Goal: Task Accomplishment & Management: Manage account settings

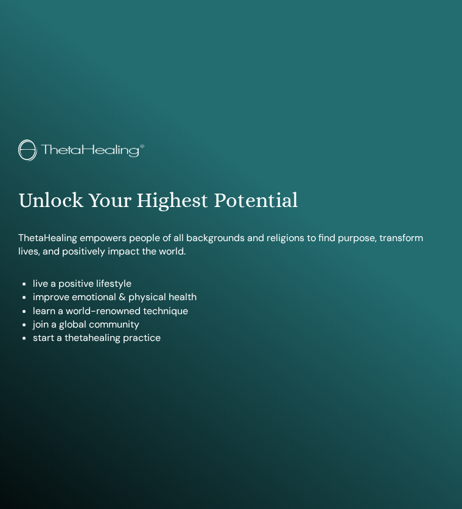
scroll to position [624, 0]
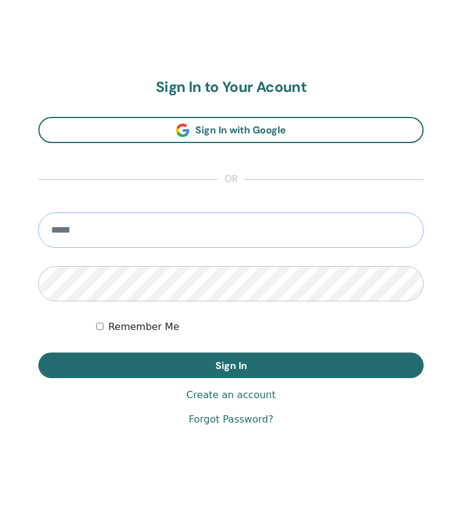
type input "**********"
click at [231, 365] on button "Sign In" at bounding box center [231, 366] width 386 height 26
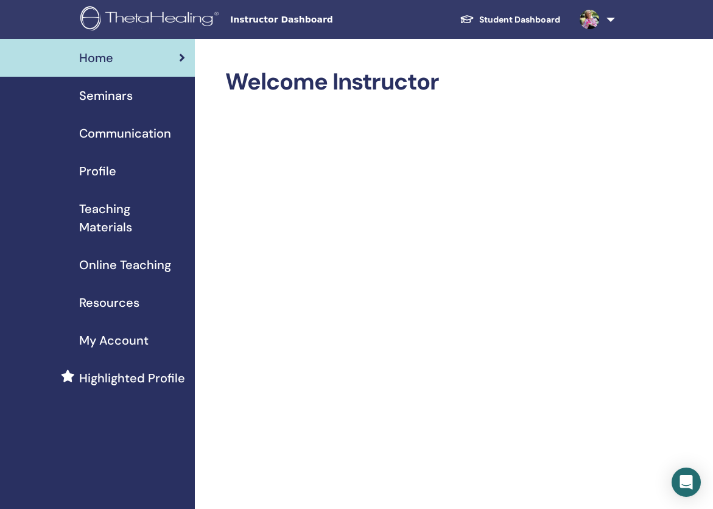
click at [104, 97] on span "Seminars" at bounding box center [106, 95] width 54 height 18
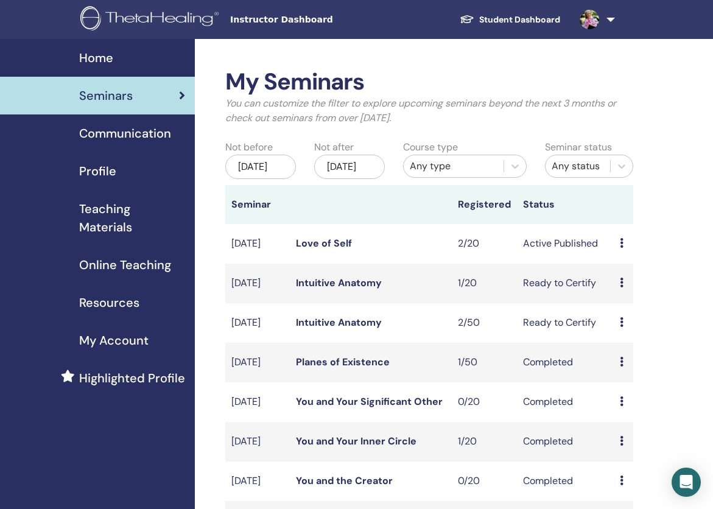
scroll to position [2, 0]
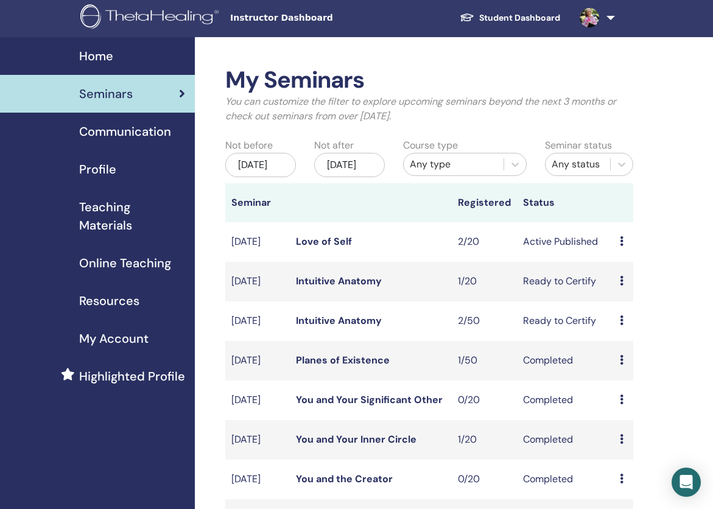
click at [622, 246] on icon at bounding box center [622, 241] width 4 height 10
click at [325, 248] on link "Love of Self" at bounding box center [324, 241] width 56 height 13
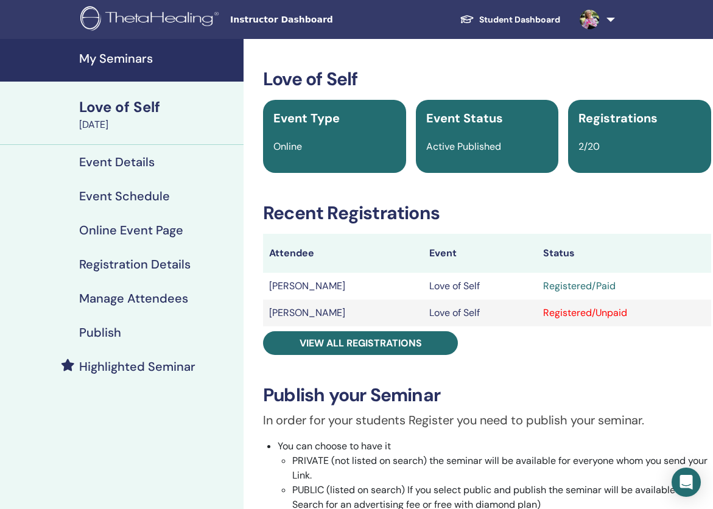
click at [101, 328] on h4 "Publish" at bounding box center [100, 332] width 42 height 15
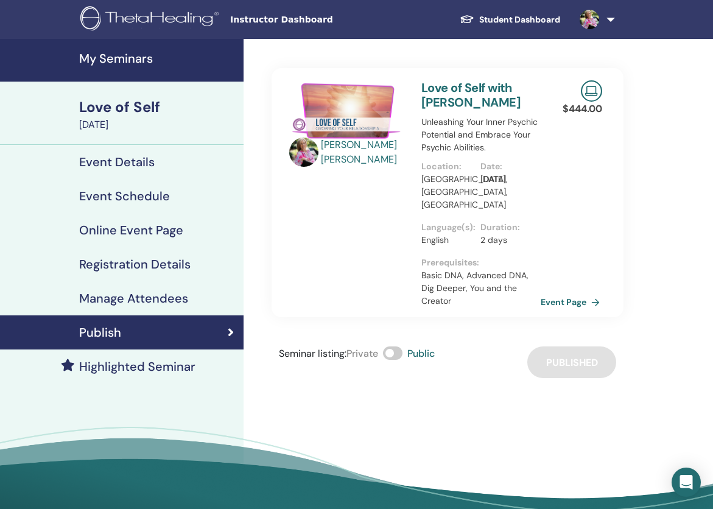
click at [563, 293] on link "Event Page" at bounding box center [573, 302] width 64 height 18
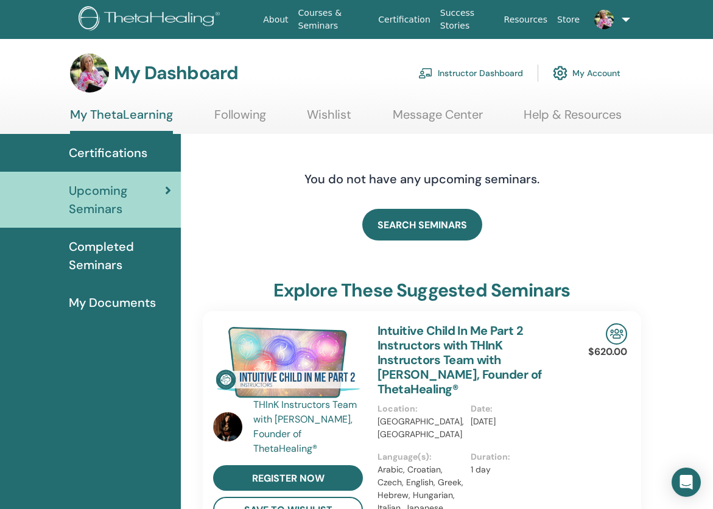
scroll to position [0, 2]
click at [456, 70] on link "Instructor Dashboard" at bounding box center [470, 73] width 105 height 27
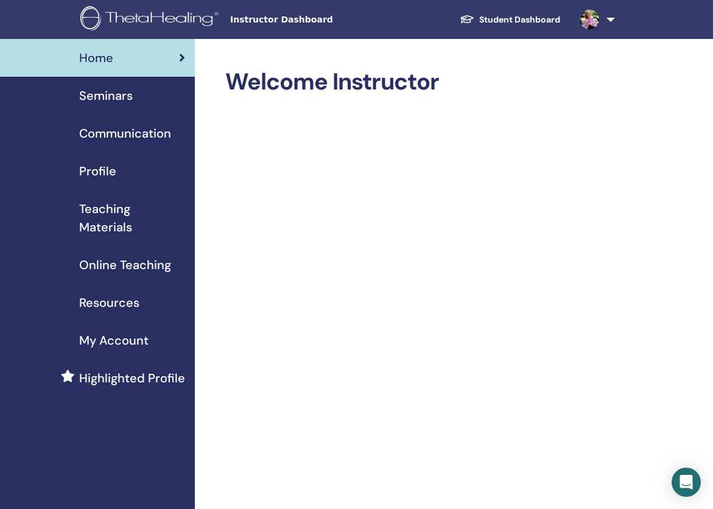
click at [113, 96] on span "Seminars" at bounding box center [106, 95] width 54 height 18
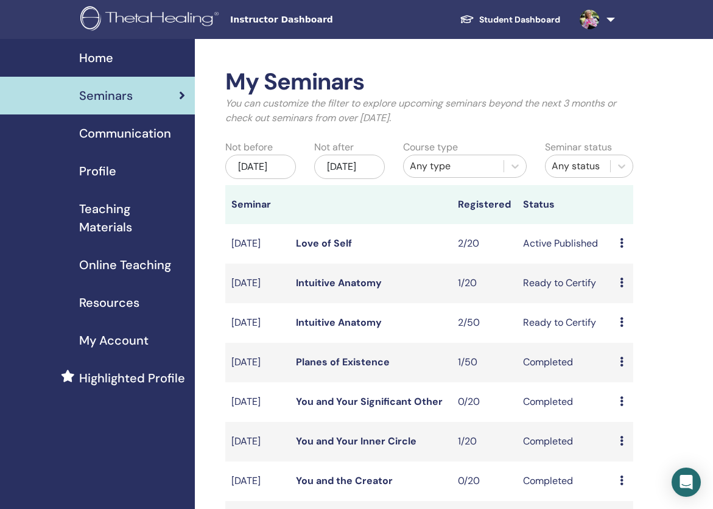
click at [325, 250] on link "Love of Self" at bounding box center [324, 243] width 56 height 13
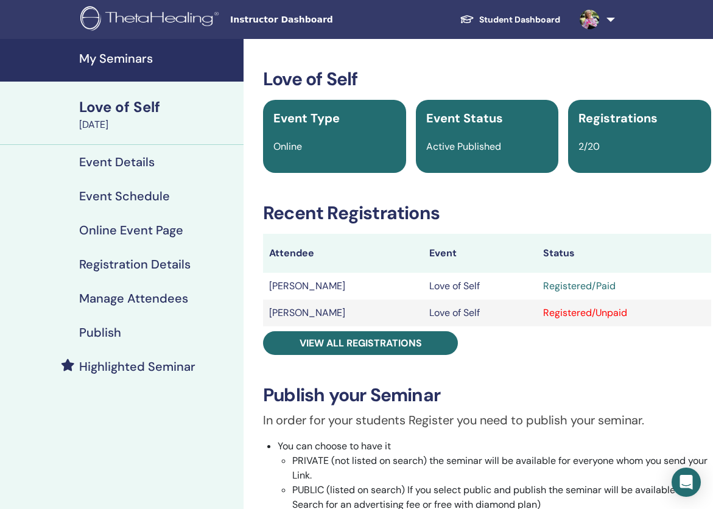
click at [562, 315] on div "Registered/Unpaid" at bounding box center [624, 313] width 162 height 15
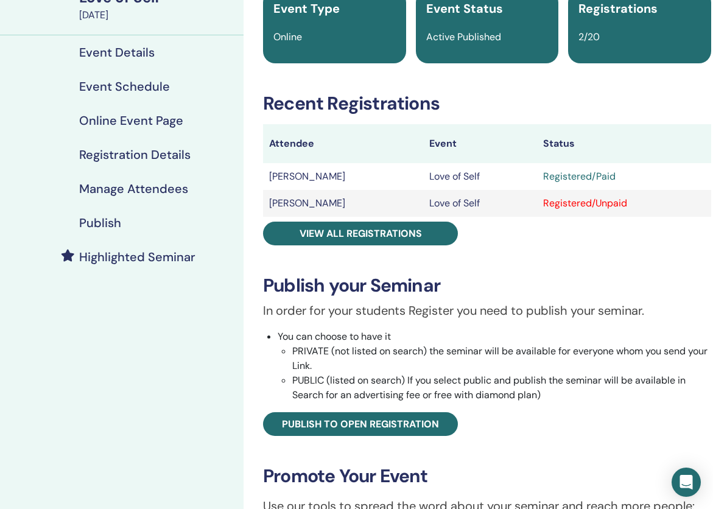
scroll to position [106, 0]
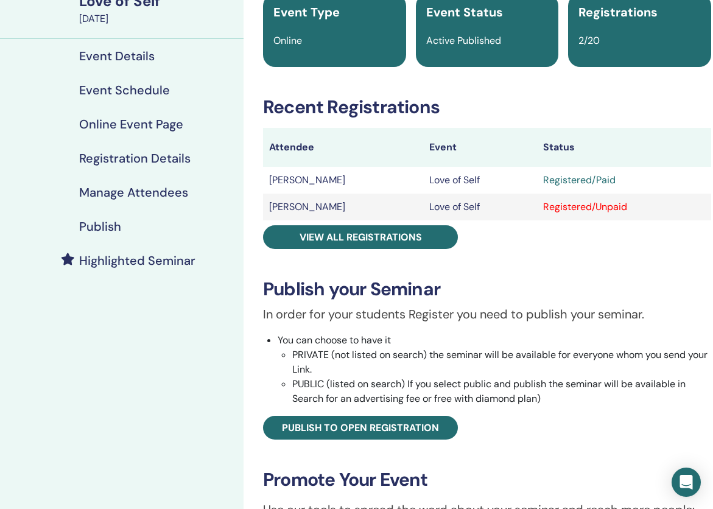
click at [112, 160] on h4 "Registration Details" at bounding box center [134, 158] width 111 height 15
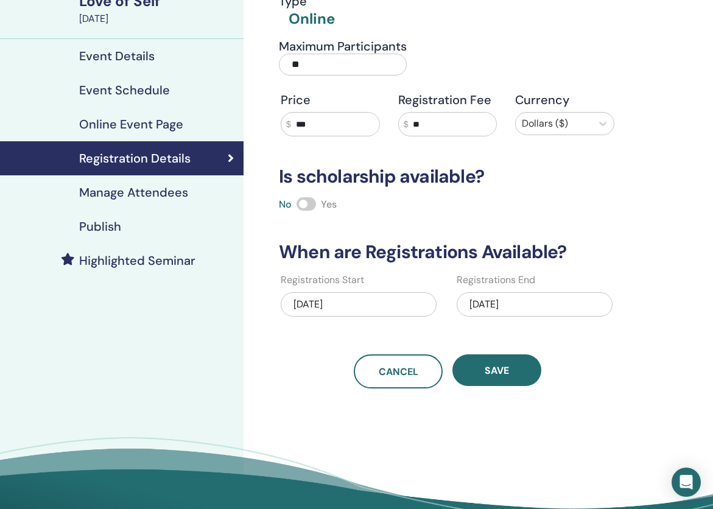
scroll to position [162, 0]
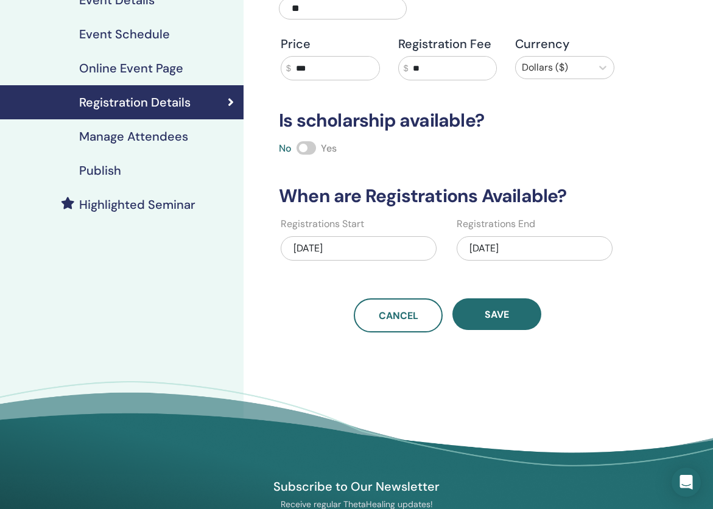
click at [510, 247] on div "08/16/2025" at bounding box center [535, 248] width 156 height 24
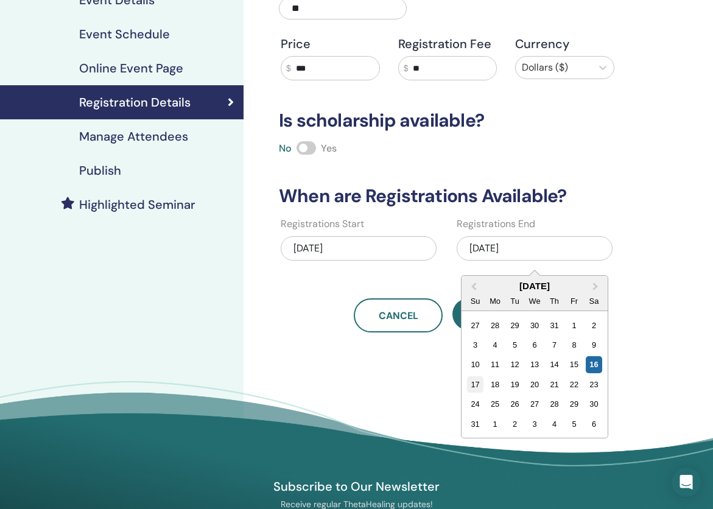
click at [475, 385] on div "17" at bounding box center [475, 384] width 16 height 16
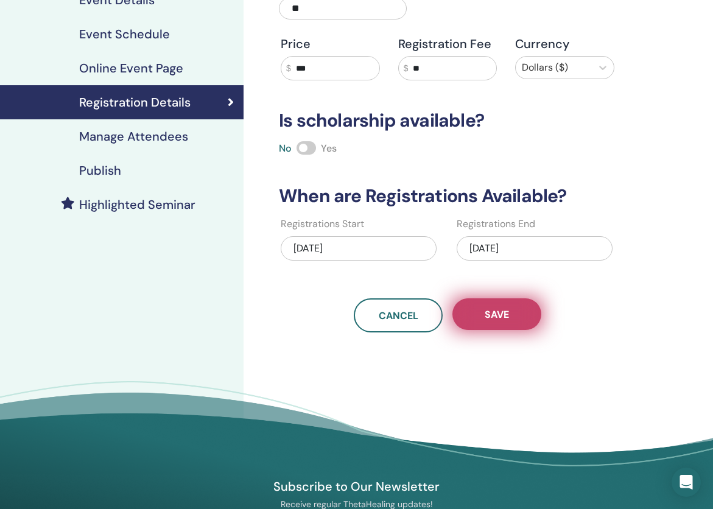
click at [495, 317] on span "Save" at bounding box center [497, 314] width 24 height 13
click at [498, 317] on span "Save" at bounding box center [497, 314] width 24 height 13
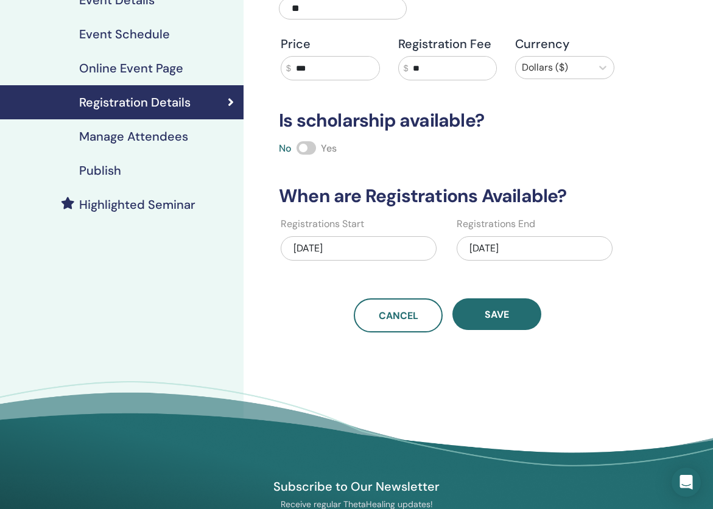
click at [498, 317] on span "Save" at bounding box center [497, 314] width 24 height 13
click at [122, 174] on div "Publish" at bounding box center [122, 170] width 224 height 15
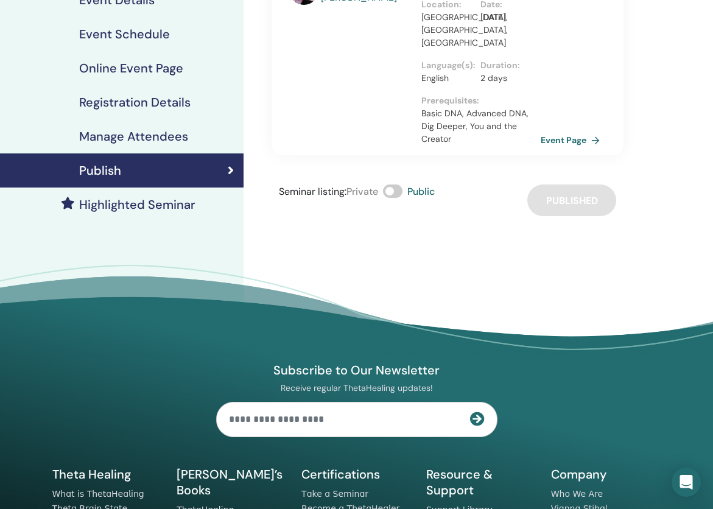
click at [574, 133] on link "Event Page" at bounding box center [573, 140] width 64 height 18
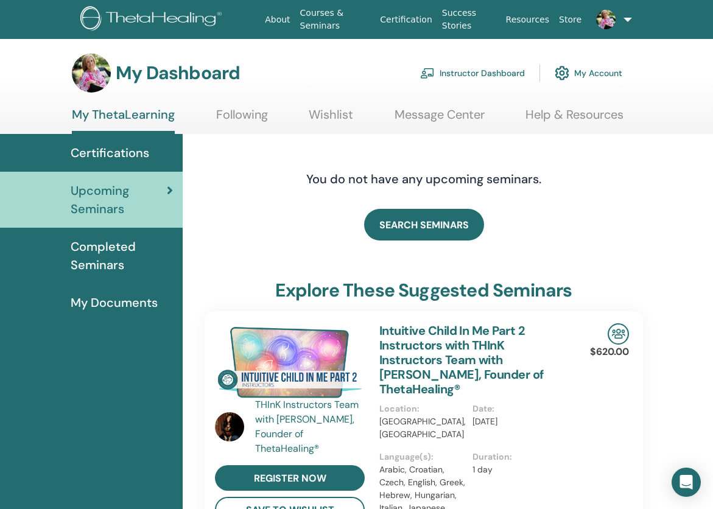
click at [468, 76] on link "Instructor Dashboard" at bounding box center [472, 73] width 105 height 27
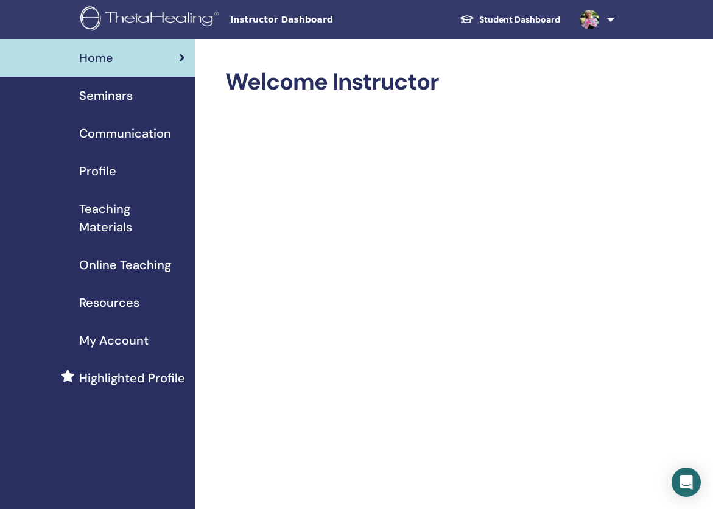
click at [101, 99] on span "Seminars" at bounding box center [106, 95] width 54 height 18
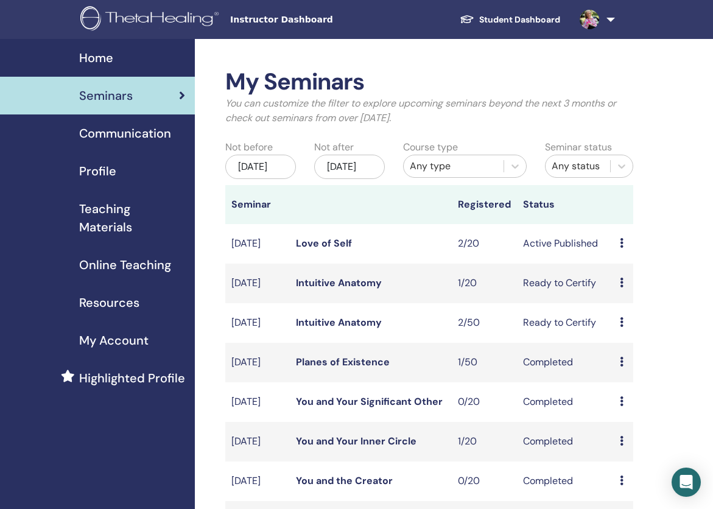
click at [623, 248] on icon at bounding box center [622, 243] width 4 height 10
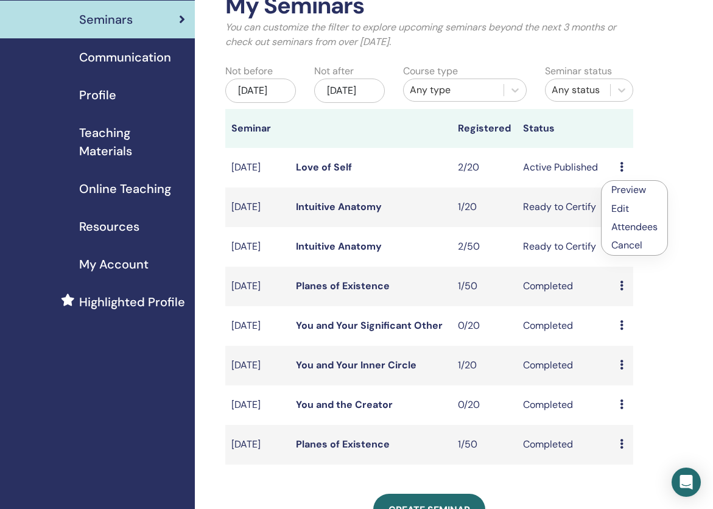
scroll to position [108, 0]
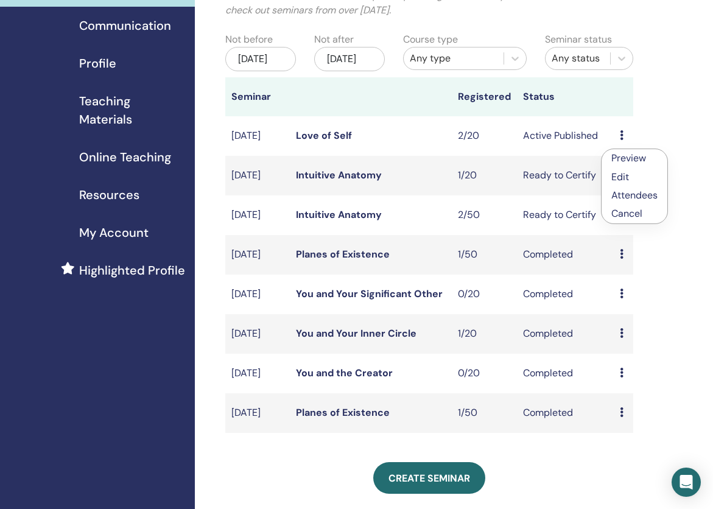
click at [627, 192] on link "Attendees" at bounding box center [634, 195] width 46 height 13
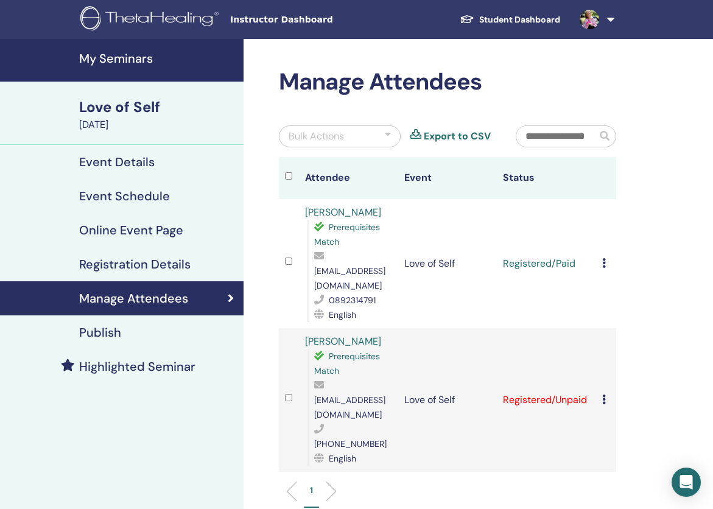
click at [605, 258] on icon at bounding box center [604, 263] width 4 height 10
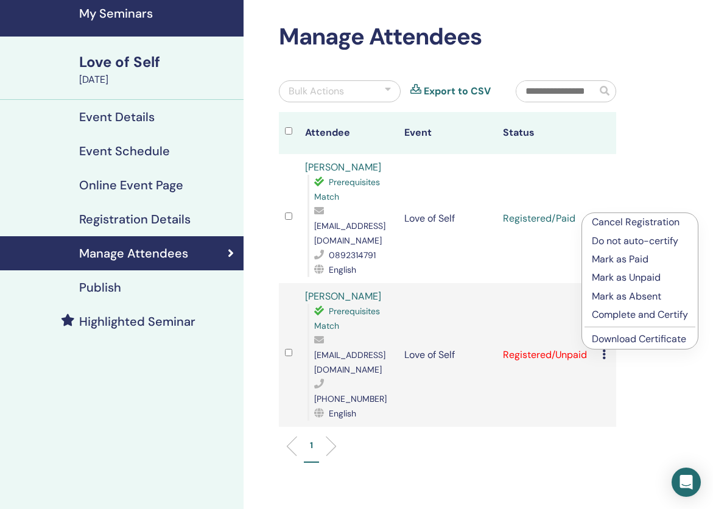
scroll to position [80, 0]
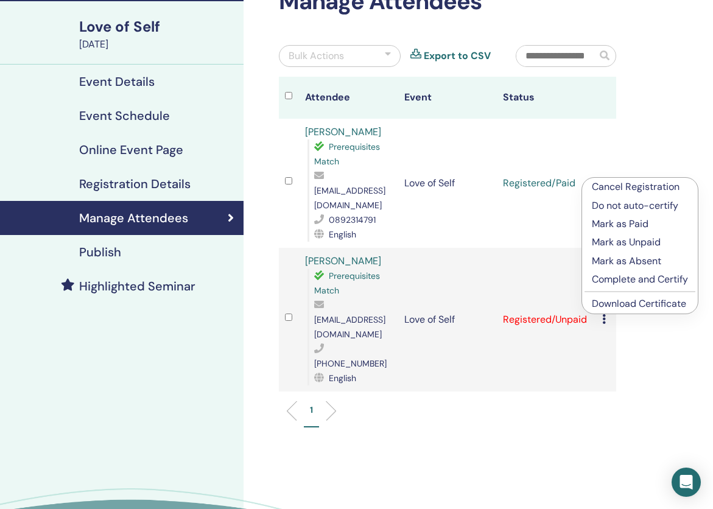
click at [572, 329] on td "Registered/Unpaid" at bounding box center [546, 320] width 99 height 144
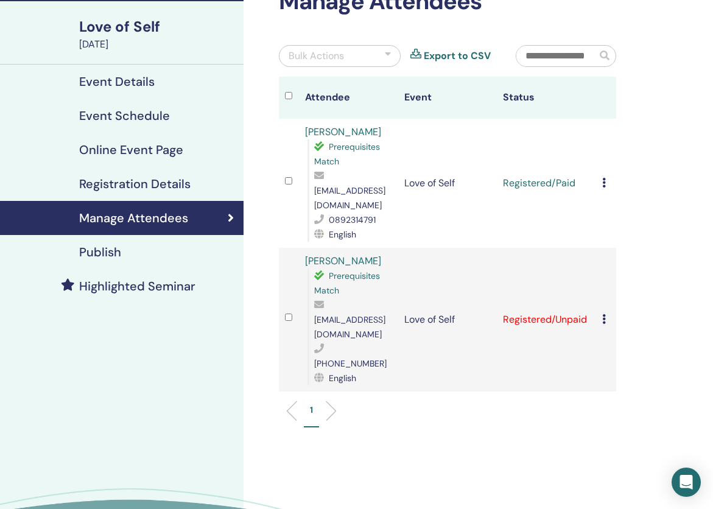
click at [604, 314] on icon at bounding box center [604, 319] width 4 height 10
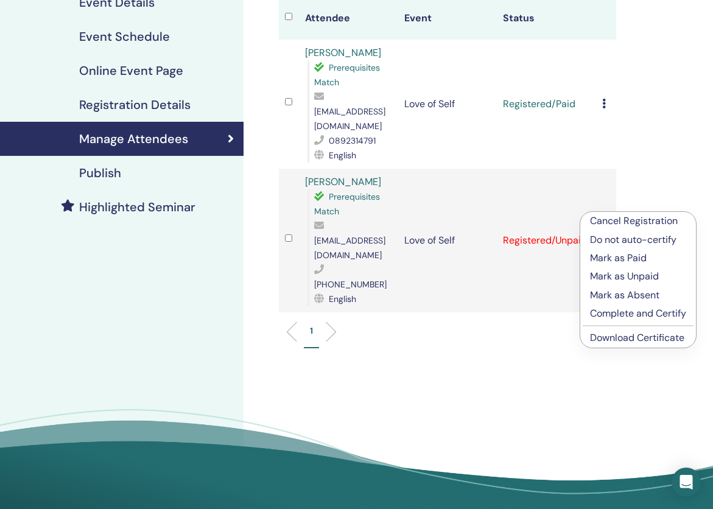
scroll to position [162, 0]
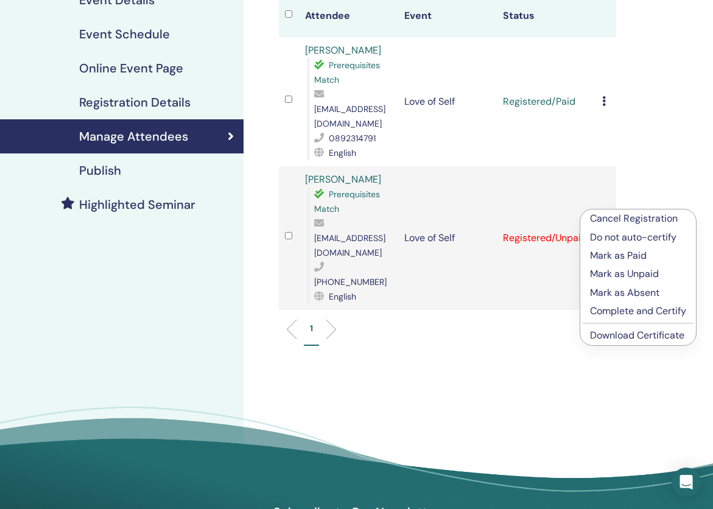
click at [613, 337] on link "Download Certificate" at bounding box center [637, 335] width 94 height 13
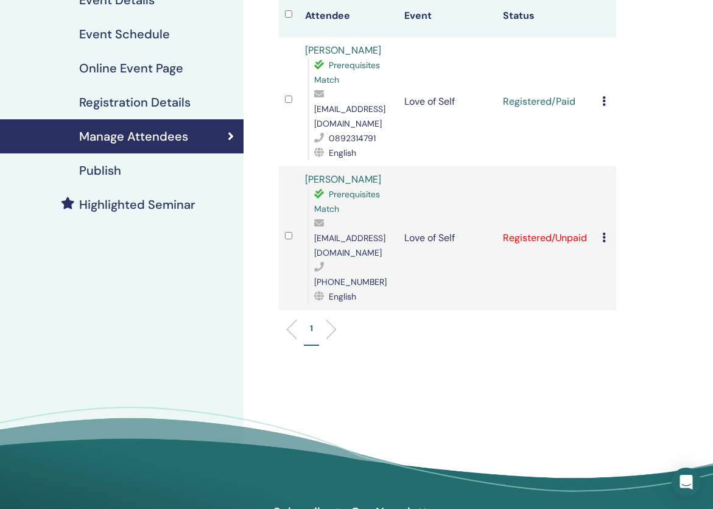
click at [602, 95] on td "Cancel Registration Do not auto-certify Mark as Paid Mark as Unpaid Mark as Abs…" at bounding box center [606, 101] width 20 height 129
click at [606, 96] on icon at bounding box center [604, 101] width 4 height 10
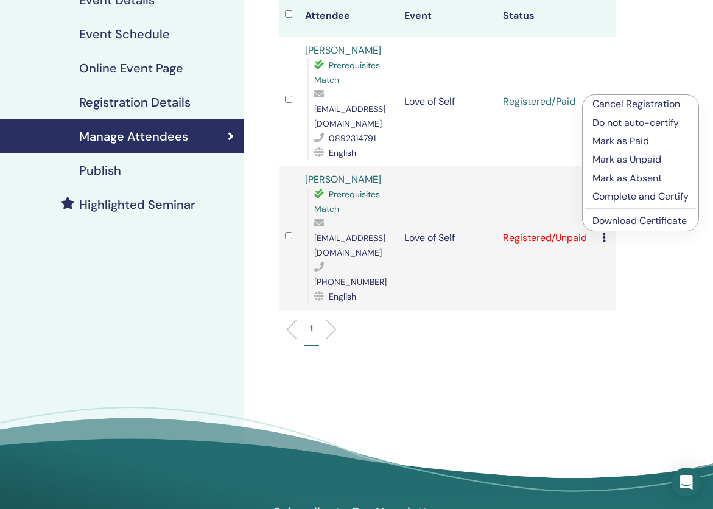
click at [606, 222] on link "Download Certificate" at bounding box center [640, 220] width 94 height 13
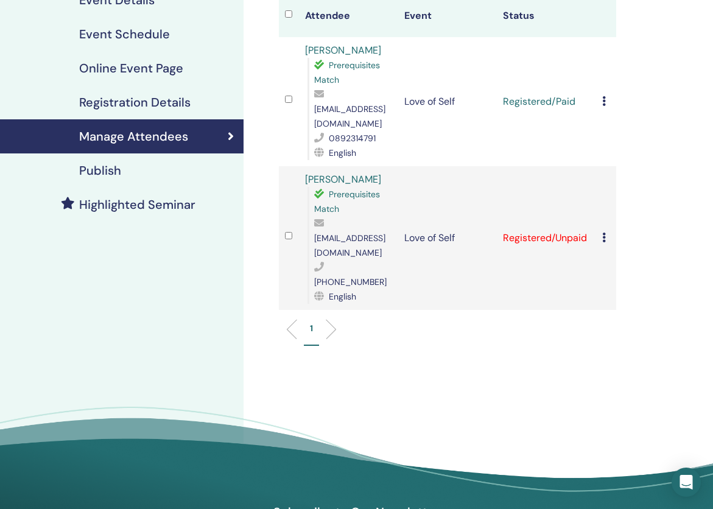
click at [109, 172] on h4 "Publish" at bounding box center [100, 170] width 42 height 15
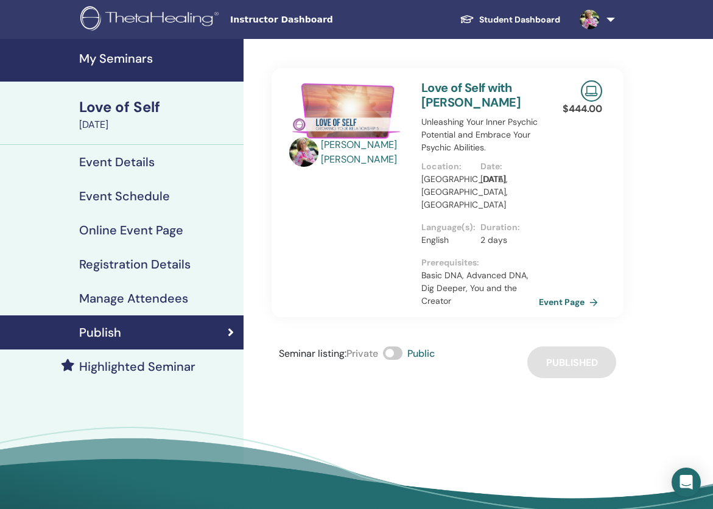
click at [113, 194] on h4 "Event Schedule" at bounding box center [124, 196] width 91 height 15
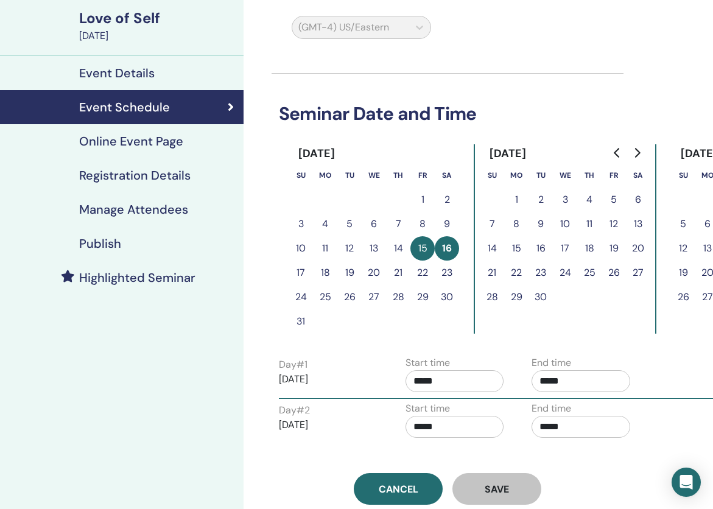
scroll to position [88, 0]
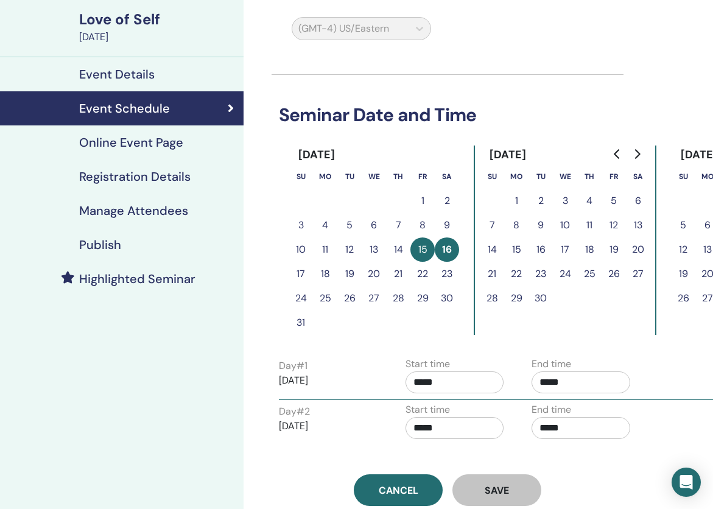
click at [97, 141] on h4 "Online Event Page" at bounding box center [131, 142] width 104 height 15
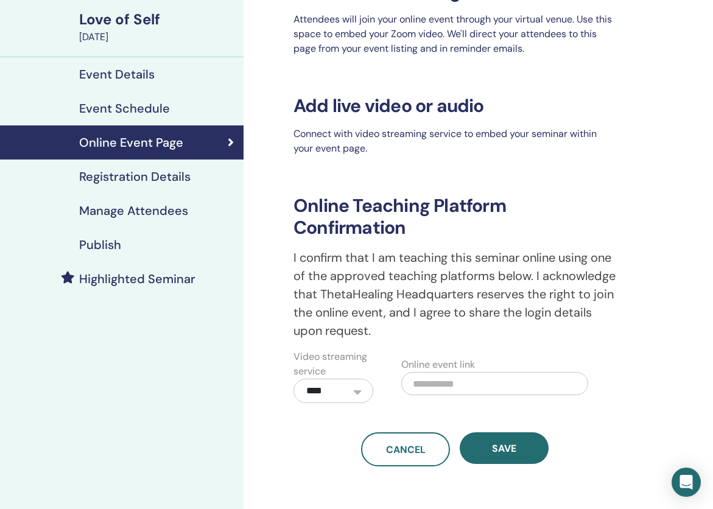
click at [119, 181] on h4 "Registration Details" at bounding box center [134, 176] width 111 height 15
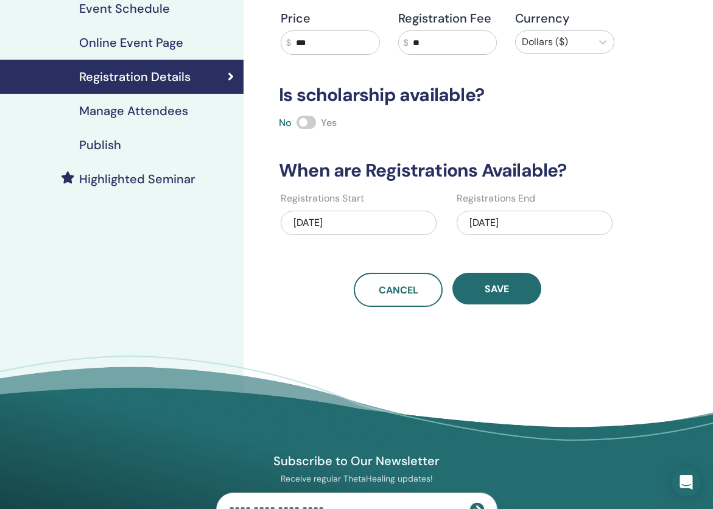
scroll to position [197, 0]
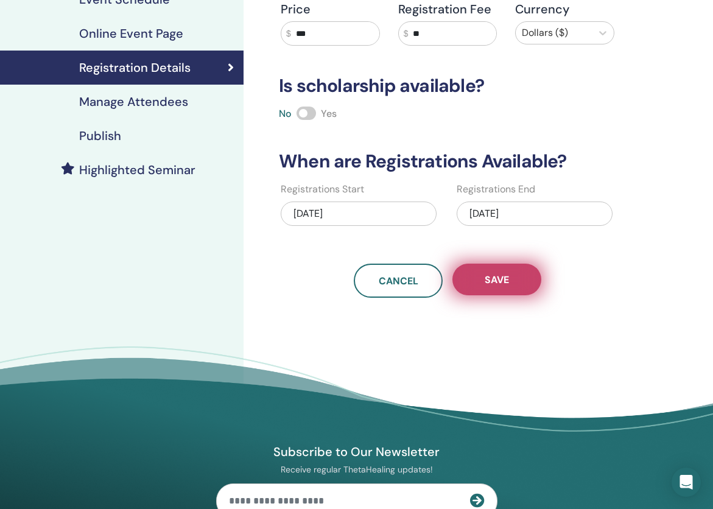
click at [495, 281] on span "Save" at bounding box center [497, 279] width 24 height 13
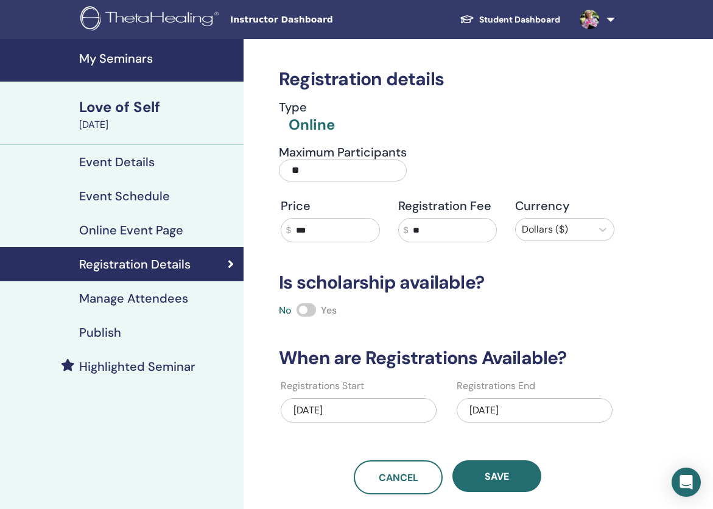
scroll to position [0, 0]
